Goal: Information Seeking & Learning: Find specific fact

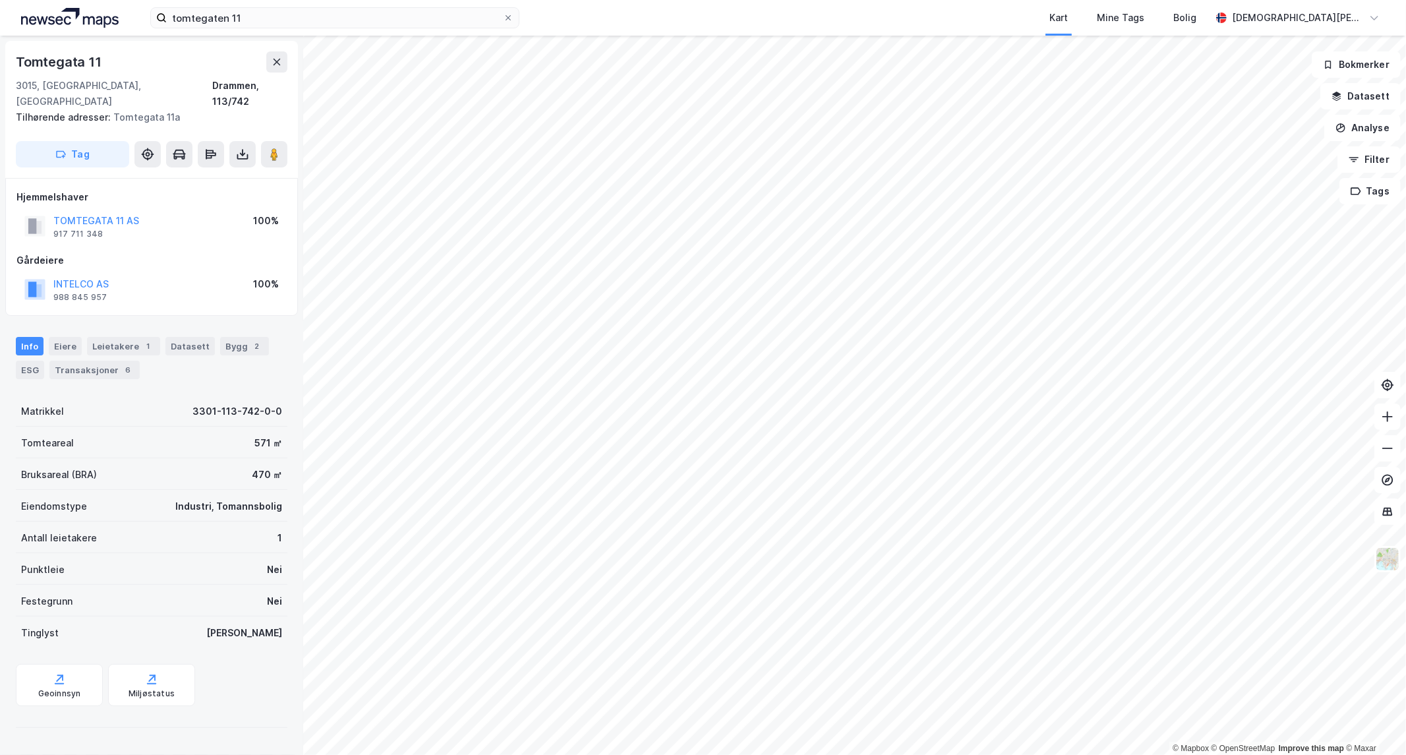
drag, startPoint x: 80, startPoint y: 265, endPoint x: 179, endPoint y: 235, distance: 103.3
click at [179, 253] on div "Gårdeiere" at bounding box center [151, 261] width 270 height 16
drag, startPoint x: 107, startPoint y: 60, endPoint x: 12, endPoint y: 51, distance: 95.3
click at [12, 51] on div "Tomtegata [STREET_ADDRESS] Tilhørende adresser: Tomtegata 11a Tag" at bounding box center [151, 109] width 293 height 137
copy div "Tomtegata 11"
